Goal: Information Seeking & Learning: Learn about a topic

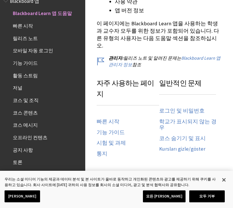
scroll to position [256, 0]
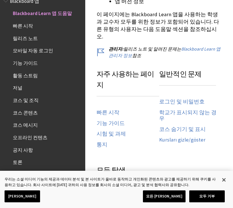
click at [51, 53] on span "모바일 자동 로그인" at bounding box center [44, 51] width 76 height 10
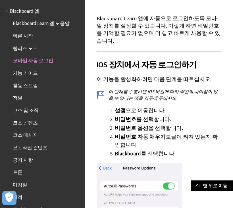
click at [61, 30] on ul "Blackboard Learn 앱 도움말 빠른 시작 릴리즈 노트 모바일 자동 로그인 기능 가이드 활동 스트림 저널 코스 및 조직 코스 콘텐츠 …" at bounding box center [42, 154] width 79 height 270
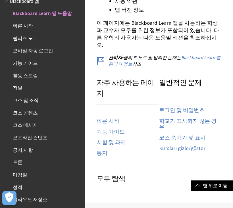
scroll to position [249, 0]
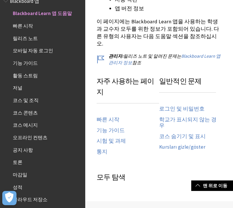
click at [197, 117] on link "학교가 표시되지 않는 경우" at bounding box center [190, 123] width 63 height 13
click at [200, 117] on link "학교가 표시되지 않는 경우" at bounding box center [190, 123] width 63 height 13
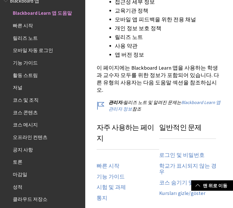
scroll to position [204, 0]
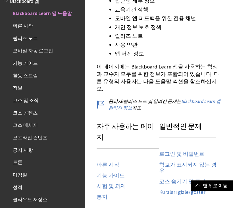
click at [193, 151] on link "로그인 및 비밀번호" at bounding box center [182, 154] width 46 height 7
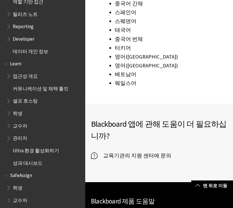
scroll to position [961, 0]
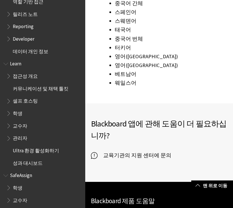
click at [155, 151] on span "교육기관의 지원 센터에 문의" at bounding box center [135, 155] width 74 height 9
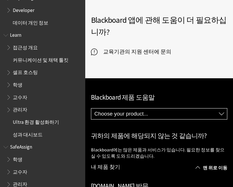
scroll to position [386, 0]
click at [21, 155] on span "학생" at bounding box center [18, 159] width 10 height 8
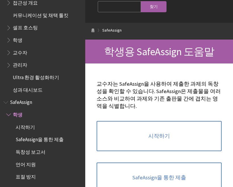
scroll to position [22, 0]
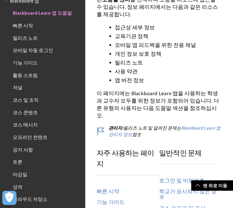
scroll to position [262, 0]
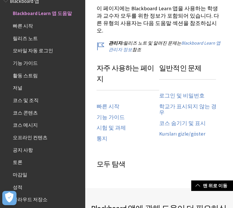
click at [205, 104] on link "학교가 표시되지 않는 경우" at bounding box center [190, 110] width 63 height 13
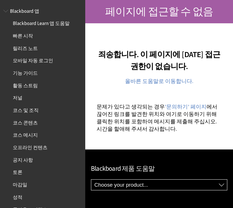
scroll to position [63, 0]
